Goal: Task Accomplishment & Management: Manage account settings

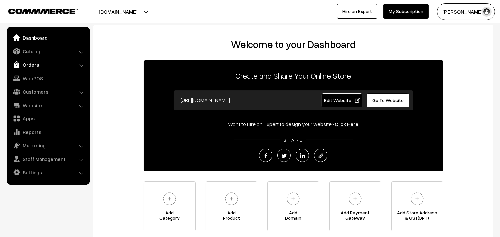
click at [29, 63] on link "Orders" at bounding box center [47, 65] width 79 height 12
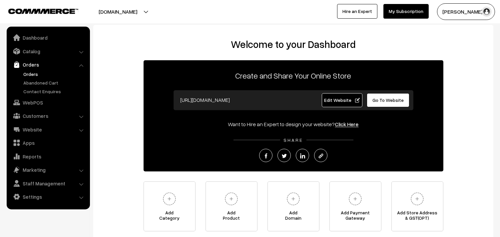
click at [33, 76] on link "Orders" at bounding box center [55, 74] width 66 height 7
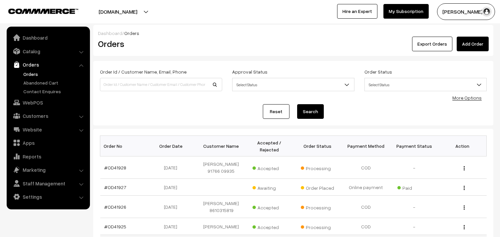
scroll to position [74, 0]
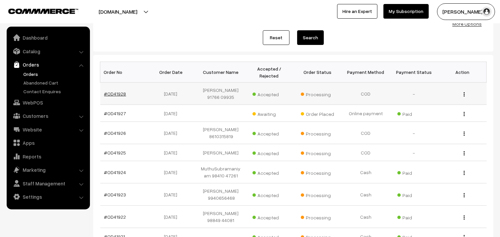
click at [115, 95] on link "#OD41928" at bounding box center [115, 94] width 22 height 6
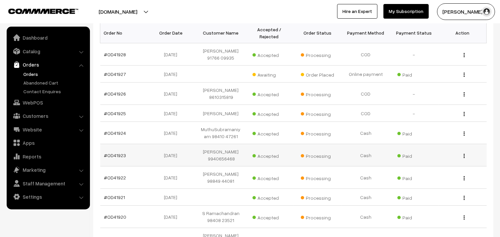
scroll to position [159, 0]
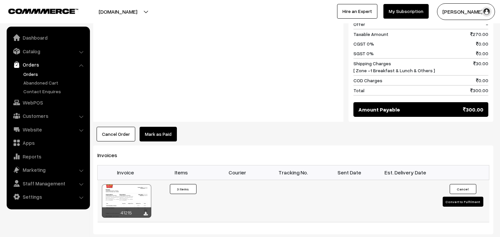
scroll to position [370, 0]
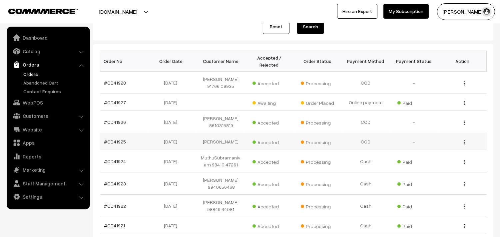
scroll to position [85, 0]
click at [115, 103] on link "#OD41927" at bounding box center [115, 103] width 22 height 6
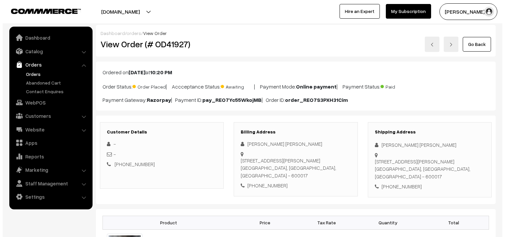
scroll to position [259, 0]
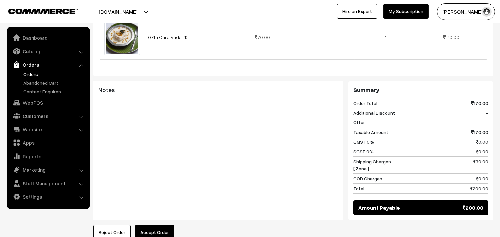
click at [159, 231] on button "Accept Order" at bounding box center [154, 232] width 39 height 15
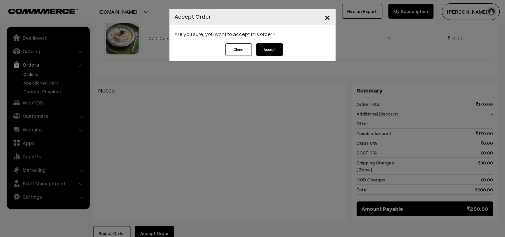
click at [276, 51] on button "Accept" at bounding box center [269, 49] width 27 height 13
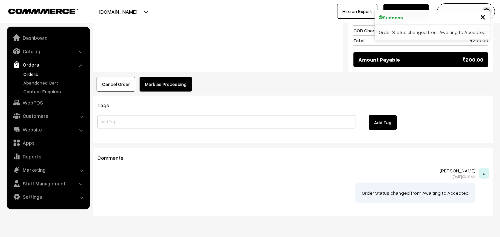
click at [167, 84] on button "Mark as Processing" at bounding box center [166, 84] width 52 height 15
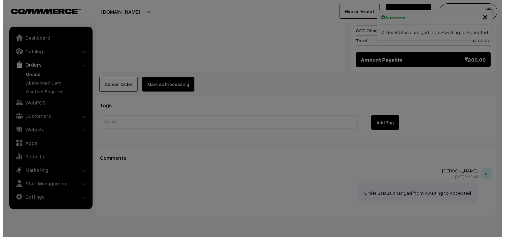
scroll to position [408, 0]
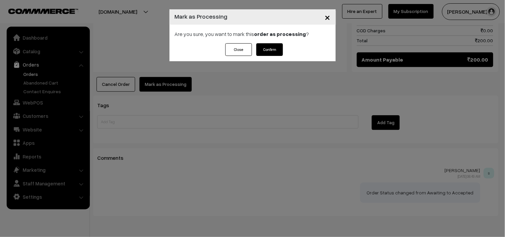
click at [272, 51] on button "Confirm" at bounding box center [269, 49] width 27 height 13
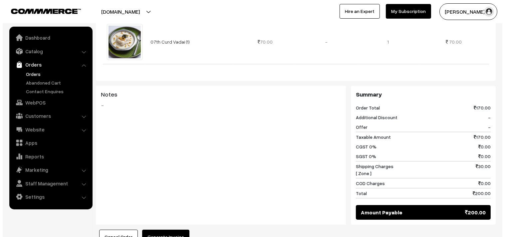
scroll to position [259, 0]
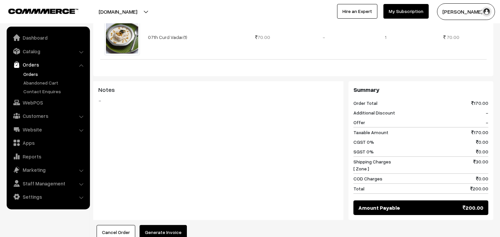
click at [158, 230] on button "Generate Invoice" at bounding box center [163, 232] width 47 height 15
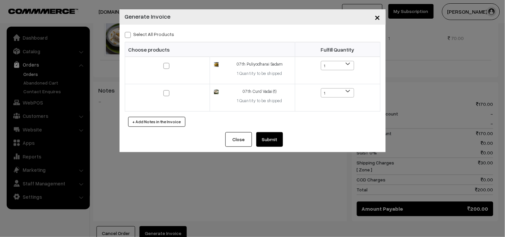
click at [146, 37] on label "Select All Products" at bounding box center [150, 34] width 50 height 7
click at [129, 36] on input "Select All Products" at bounding box center [127, 34] width 4 height 4
checkbox input "true"
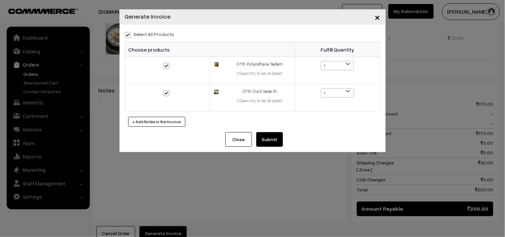
click at [273, 140] on button "Submit" at bounding box center [269, 139] width 27 height 15
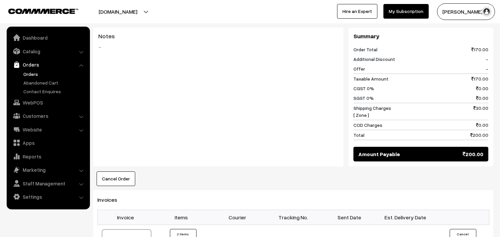
scroll to position [407, 0]
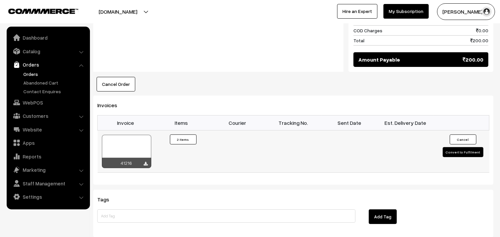
click at [133, 144] on div at bounding box center [126, 151] width 49 height 33
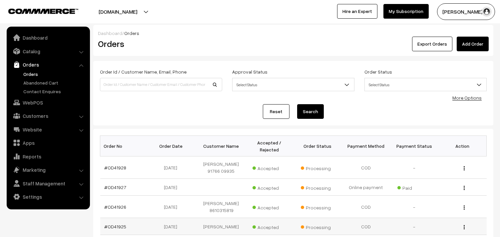
scroll to position [85, 0]
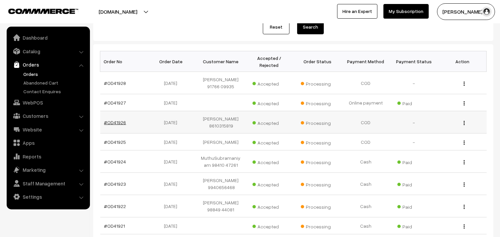
click at [117, 120] on link "#OD41926" at bounding box center [115, 123] width 22 height 6
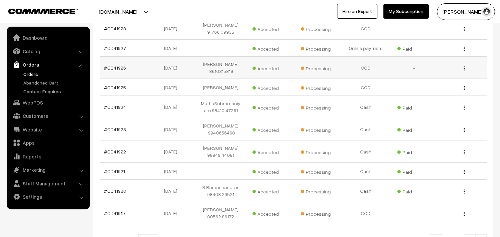
scroll to position [207, 0]
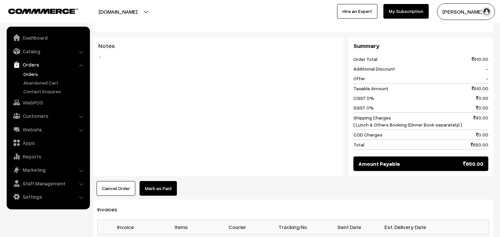
scroll to position [407, 0]
